Goal: Information Seeking & Learning: Learn about a topic

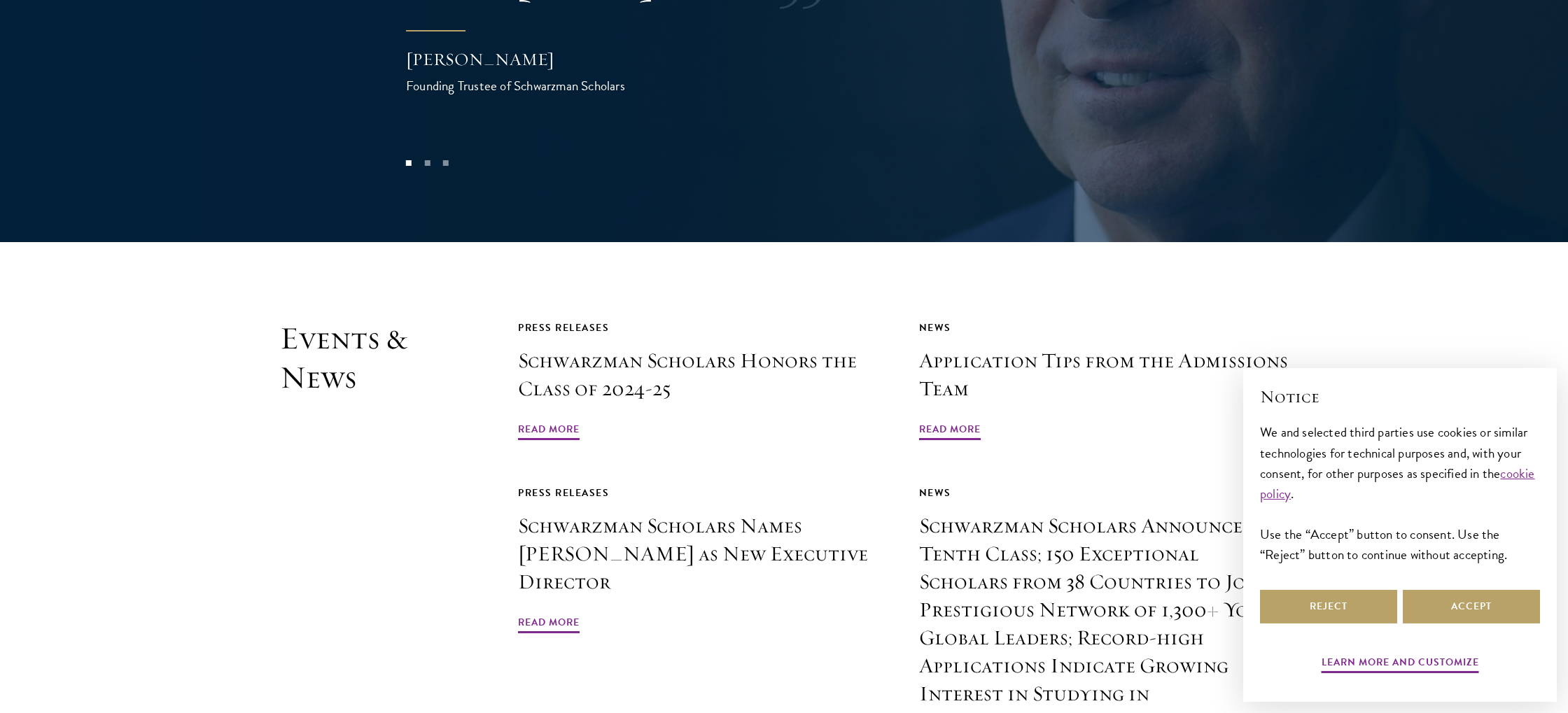
scroll to position [3217, 0]
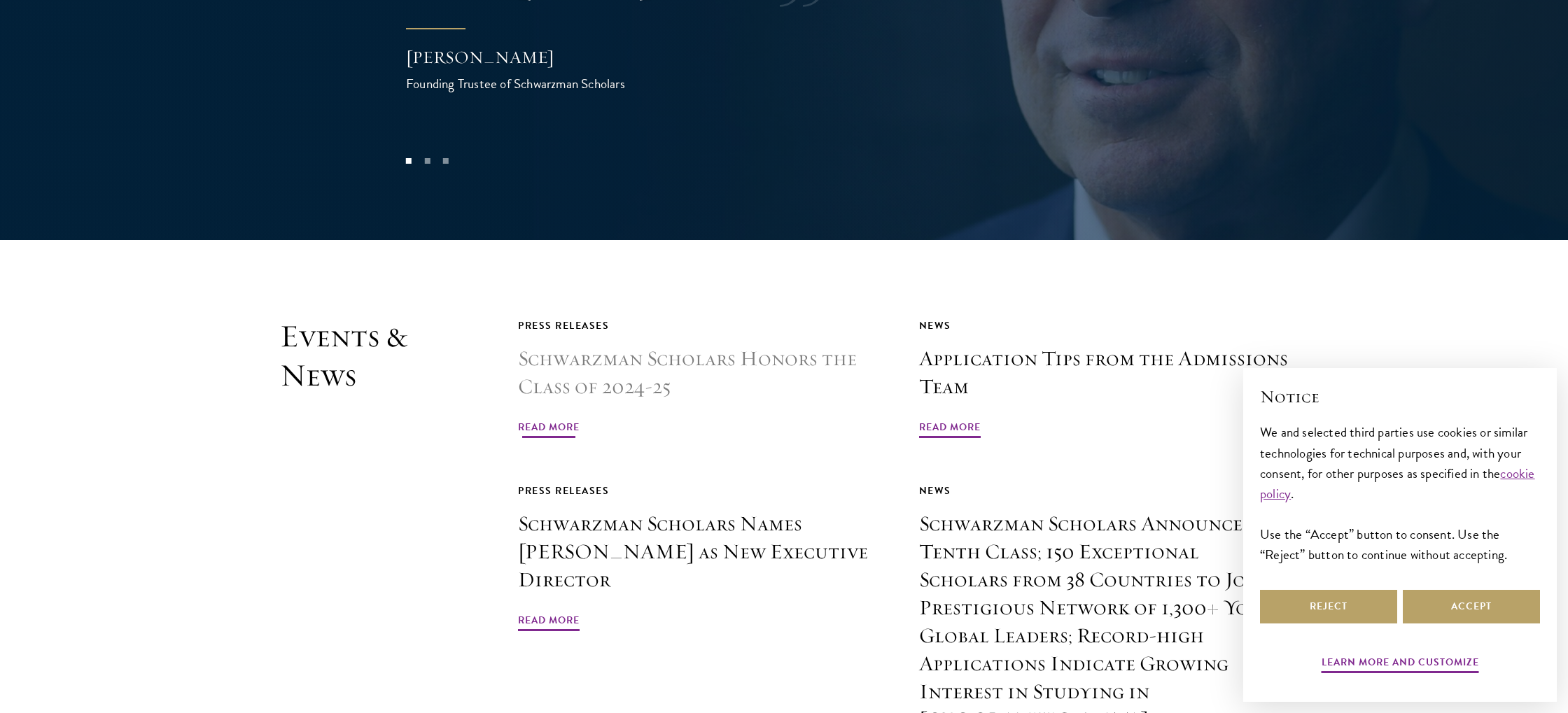
click at [590, 345] on h3 "Schwarzman Scholars Honors the Class of 2024-25" at bounding box center [703, 373] width 370 height 56
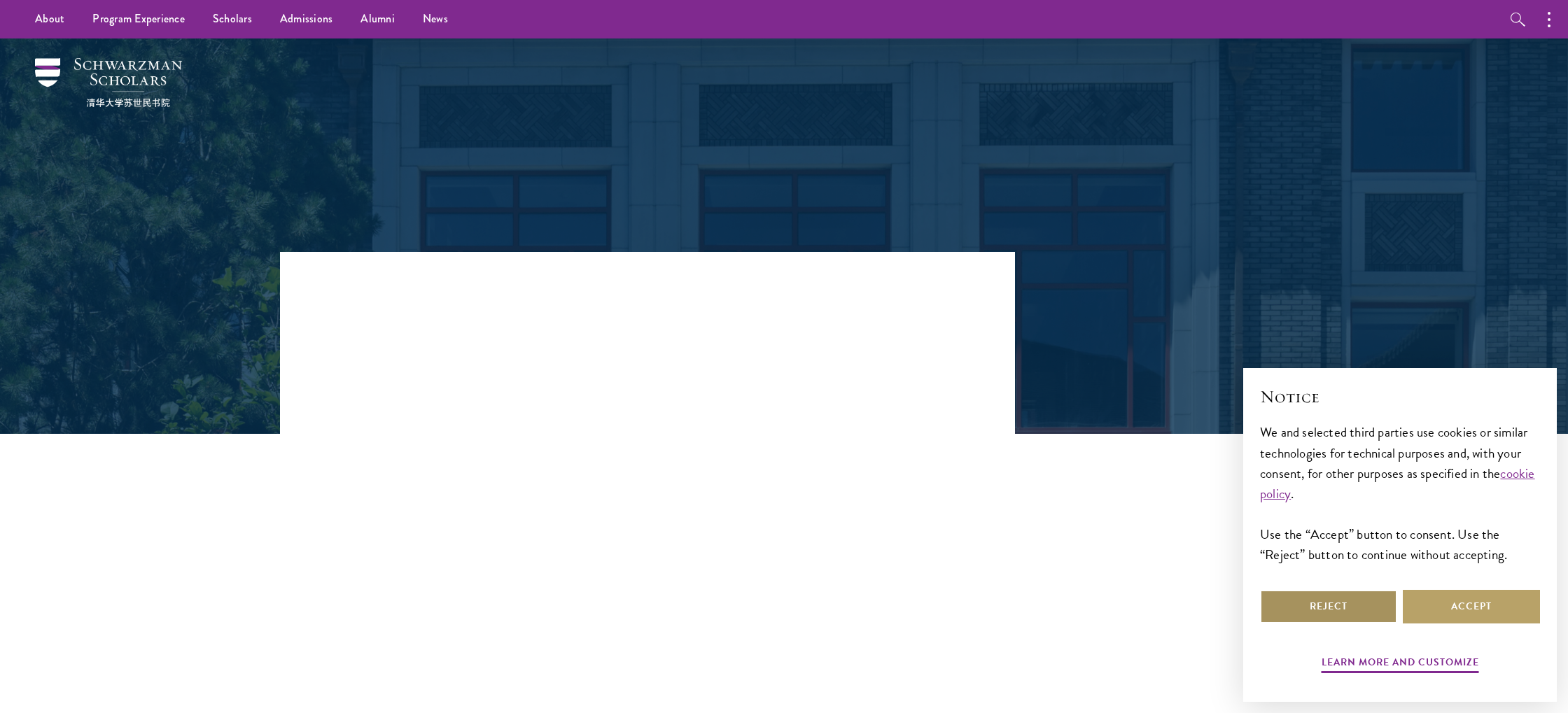
click at [1364, 598] on button "Reject" at bounding box center [1329, 607] width 137 height 34
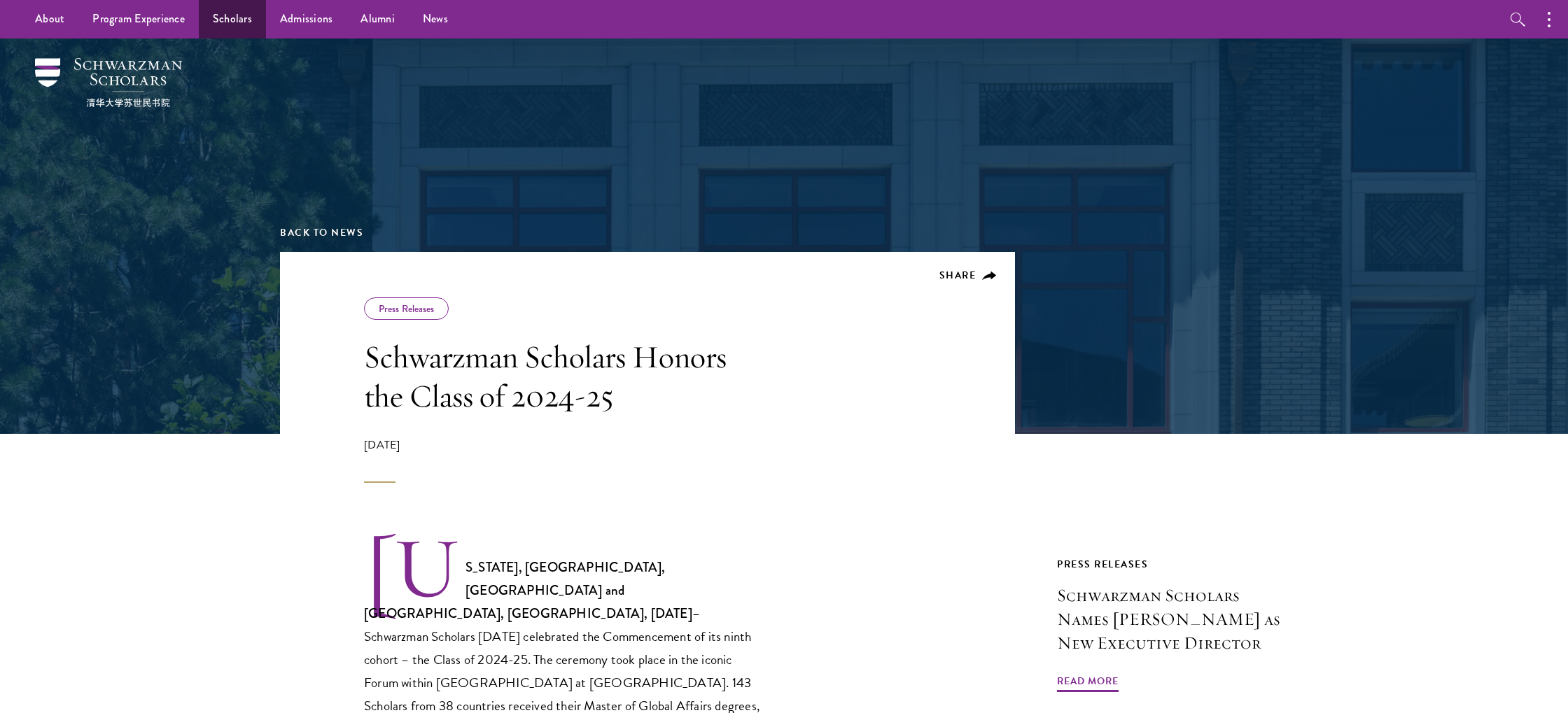
click at [252, 17] on link "Scholars" at bounding box center [232, 19] width 67 height 38
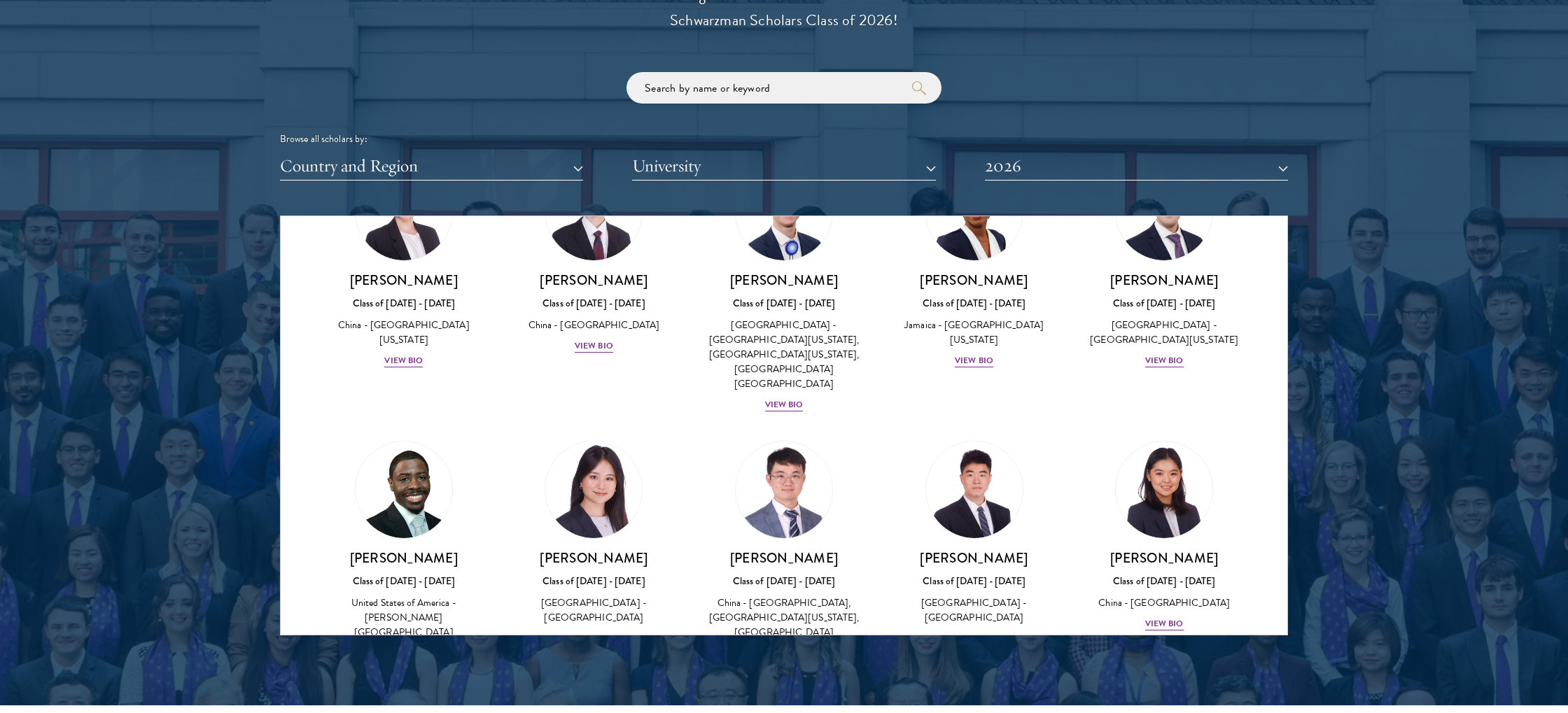
scroll to position [1644, 0]
